Goal: Find contact information: Find contact information

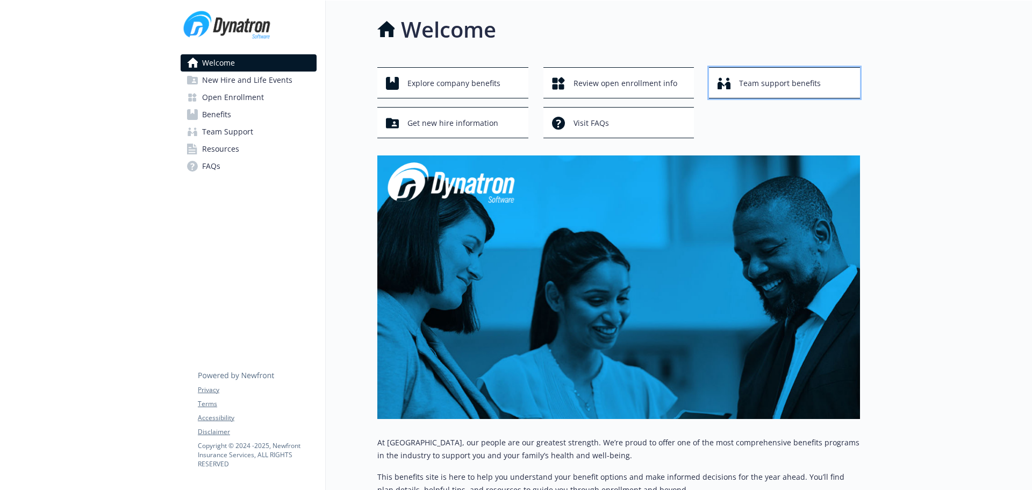
click at [761, 88] on span "Team support benefits" at bounding box center [780, 83] width 82 height 20
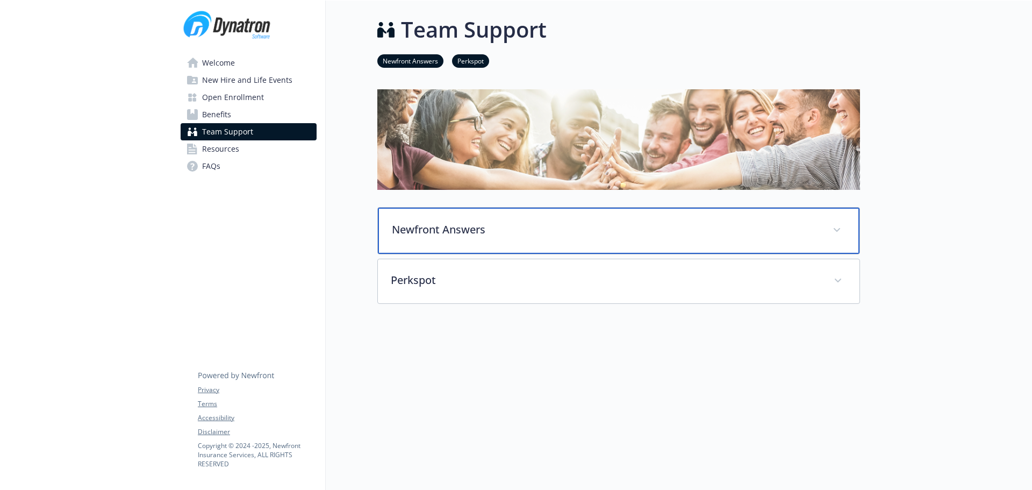
click at [455, 234] on p "Newfront Answers" at bounding box center [606, 229] width 428 height 16
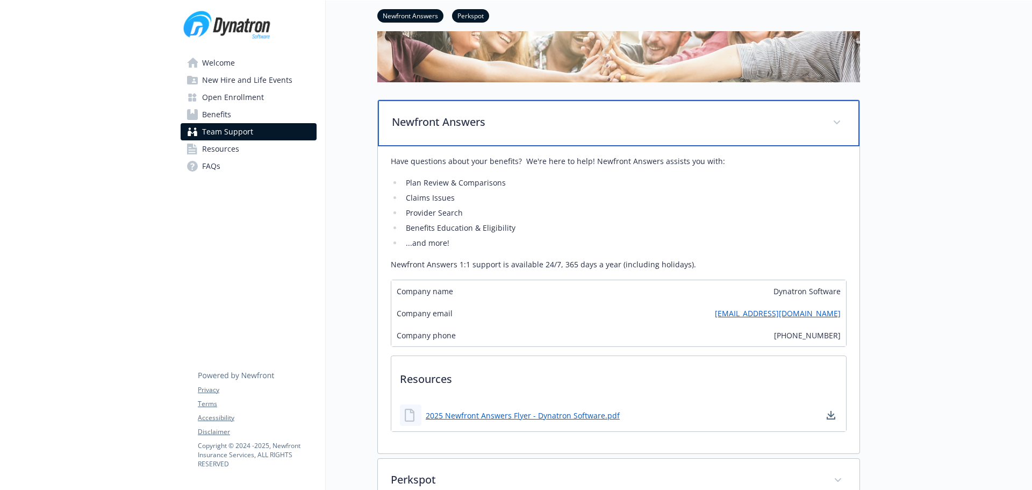
scroll to position [161, 0]
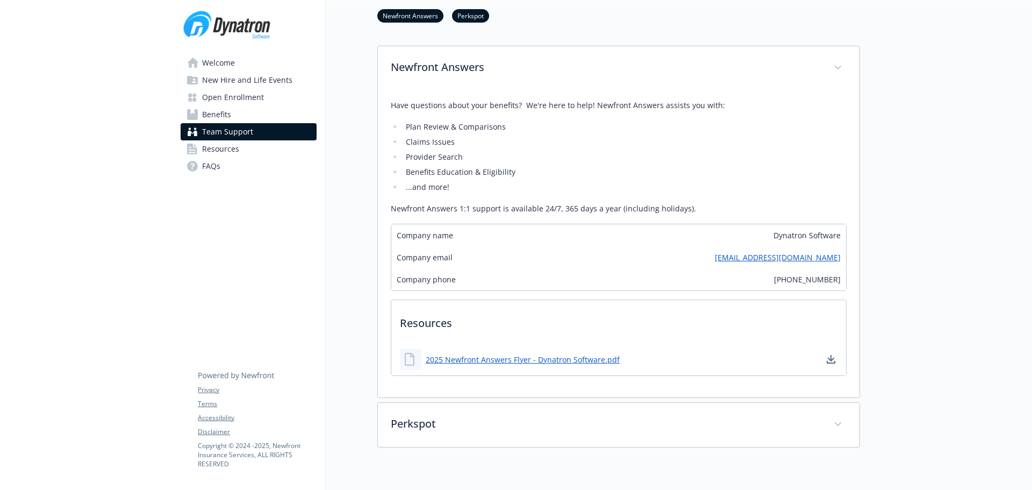
drag, startPoint x: 684, startPoint y: 260, endPoint x: 841, endPoint y: 256, distance: 157.0
click at [841, 256] on div "Company email [EMAIL_ADDRESS][DOMAIN_NAME]" at bounding box center [618, 257] width 455 height 22
copy link "[EMAIL_ADDRESS][DOMAIN_NAME]"
